Goal: Task Accomplishment & Management: Use online tool/utility

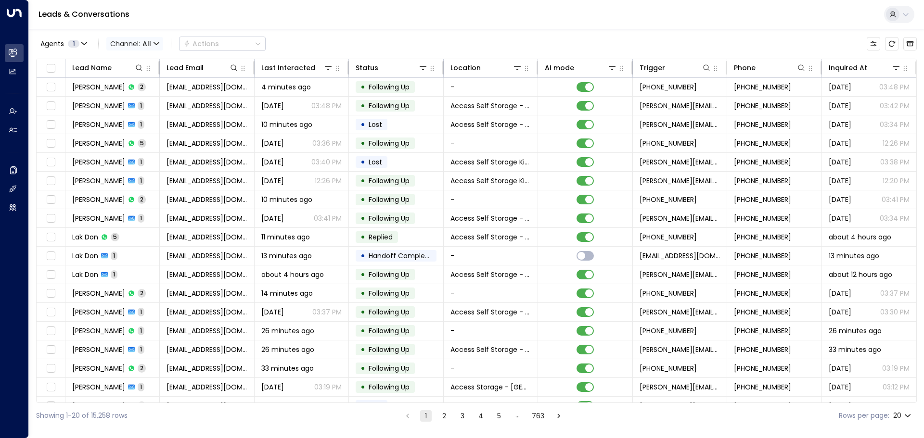
click at [161, 42] on span "Channel: All" at bounding box center [134, 43] width 57 height 13
click at [135, 116] on span "WhatsApp" at bounding box center [135, 117] width 37 height 10
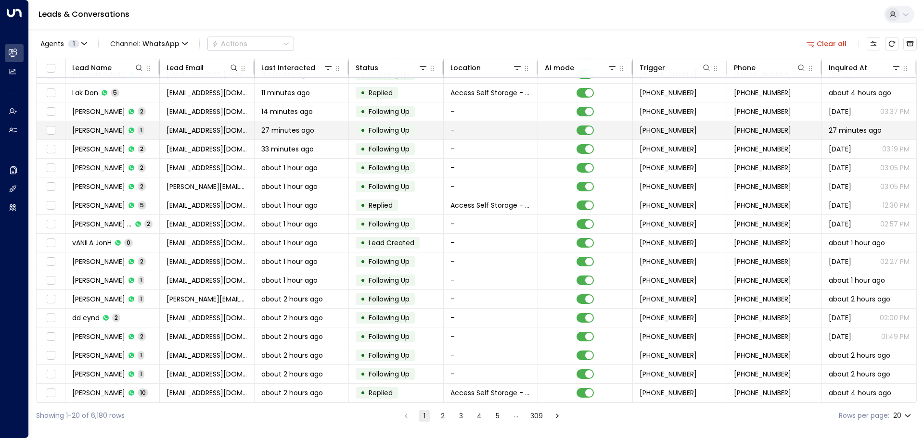
scroll to position [53, 0]
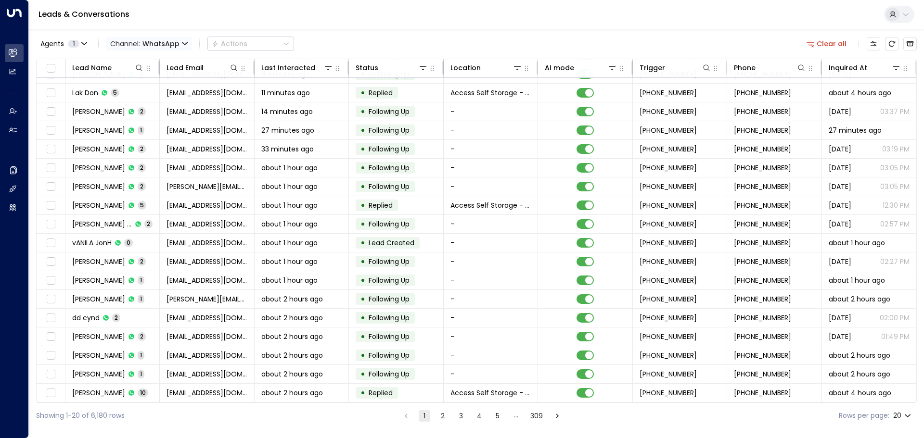
click at [179, 45] on span "Channel: WhatsApp" at bounding box center [148, 43] width 85 height 13
click at [139, 63] on p "All" at bounding box center [140, 64] width 46 height 10
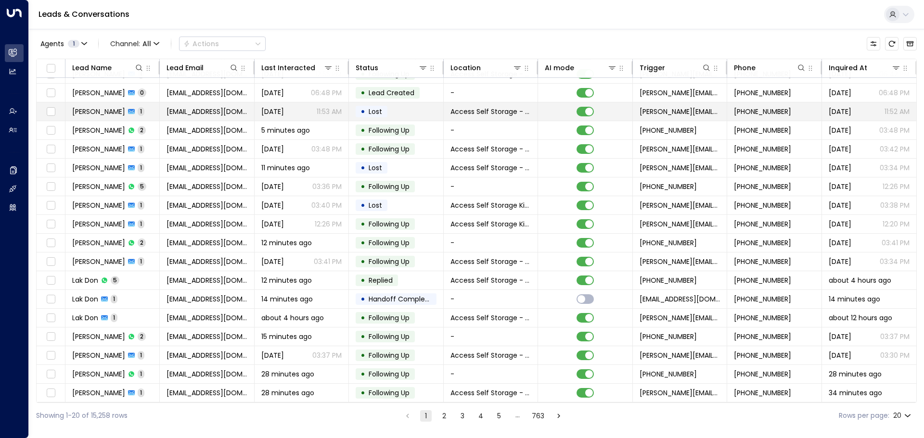
click at [106, 107] on span "[PERSON_NAME]" at bounding box center [98, 112] width 53 height 10
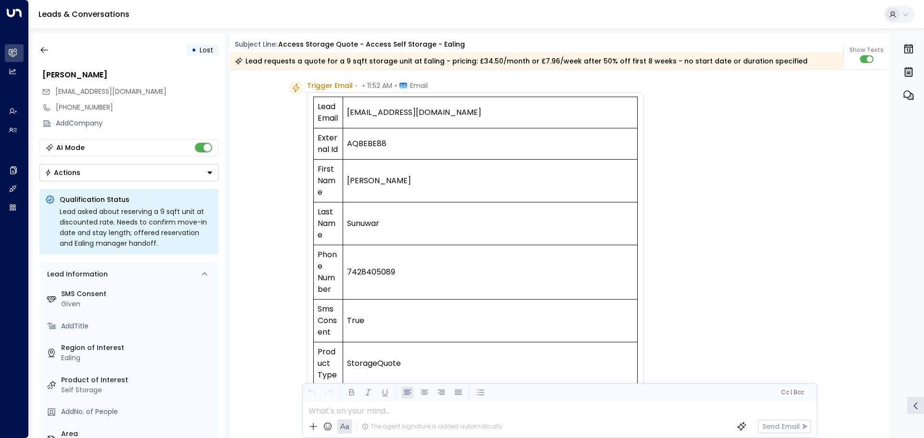
scroll to position [48, 0]
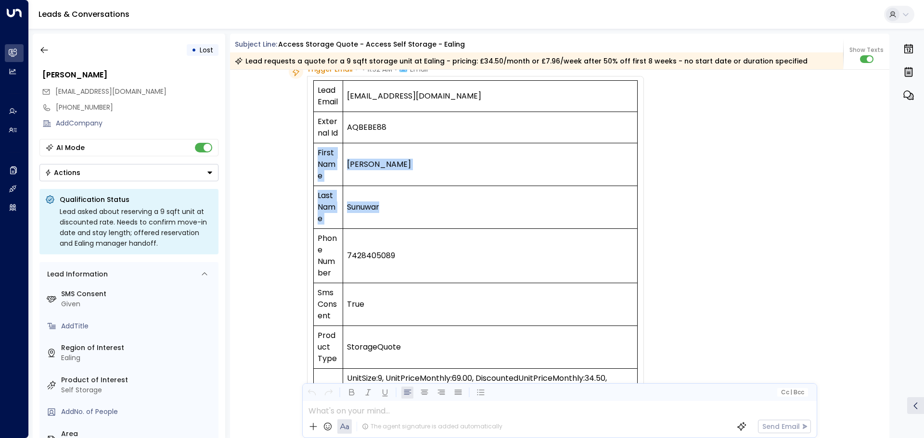
drag, startPoint x: 391, startPoint y: 122, endPoint x: 389, endPoint y: 198, distance: 76.1
click at [389, 199] on tbody "Lead Email [EMAIL_ADDRESS][DOMAIN_NAME] External Id AQBEBE88 First Name [PERSON…" at bounding box center [475, 289] width 324 height 417
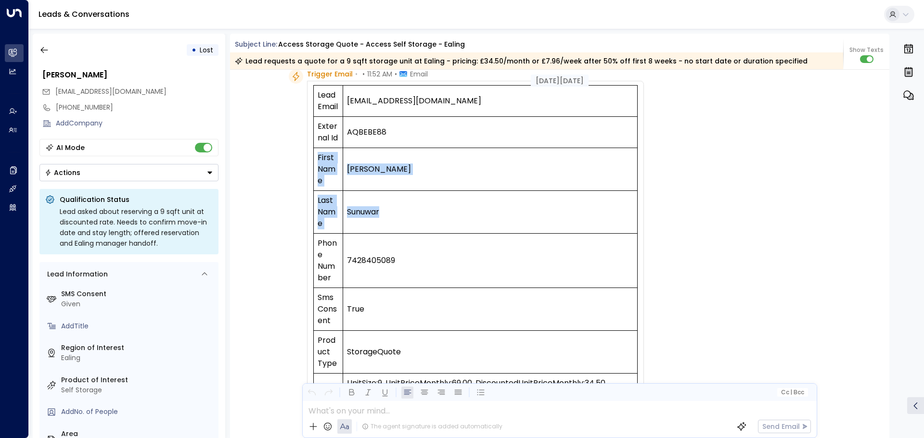
scroll to position [0, 0]
